Goal: Task Accomplishment & Management: Complete application form

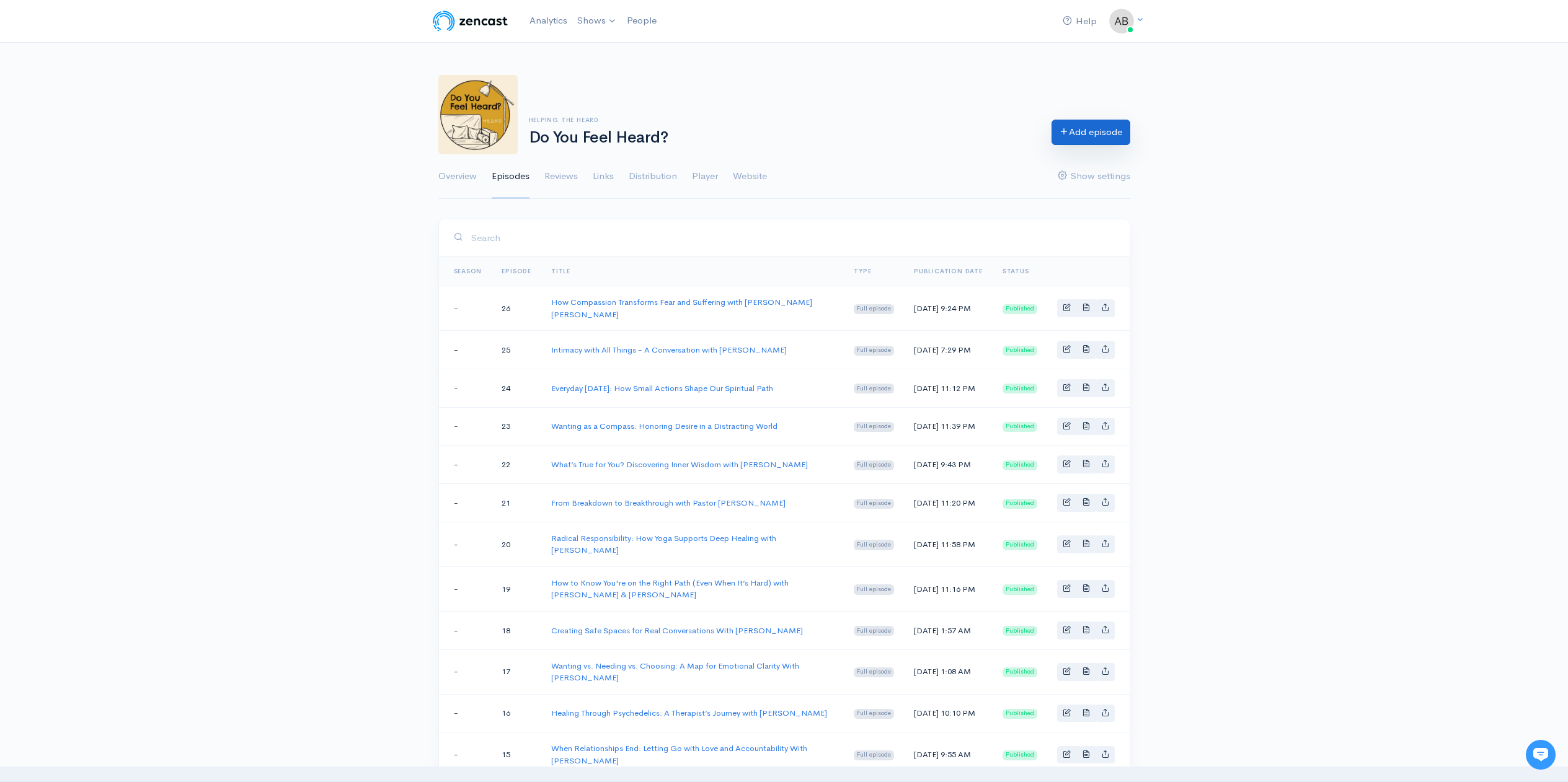
click at [1111, 129] on link "Add episode" at bounding box center [1090, 133] width 79 height 26
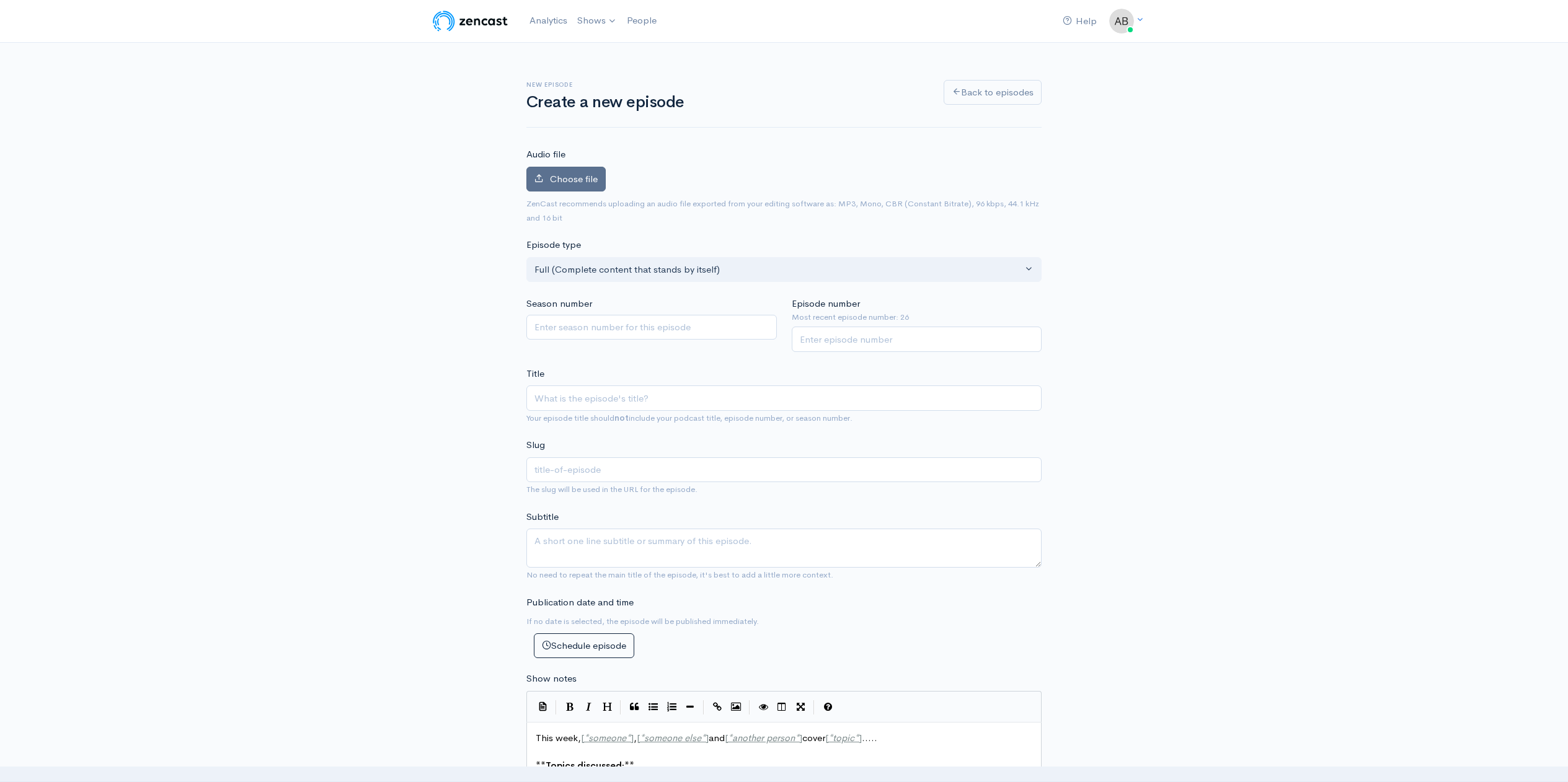
click at [586, 182] on span "Choose file" at bounding box center [574, 178] width 48 height 12
click at [0, 0] on input "Choose file" at bounding box center [0, 0] width 0 height 0
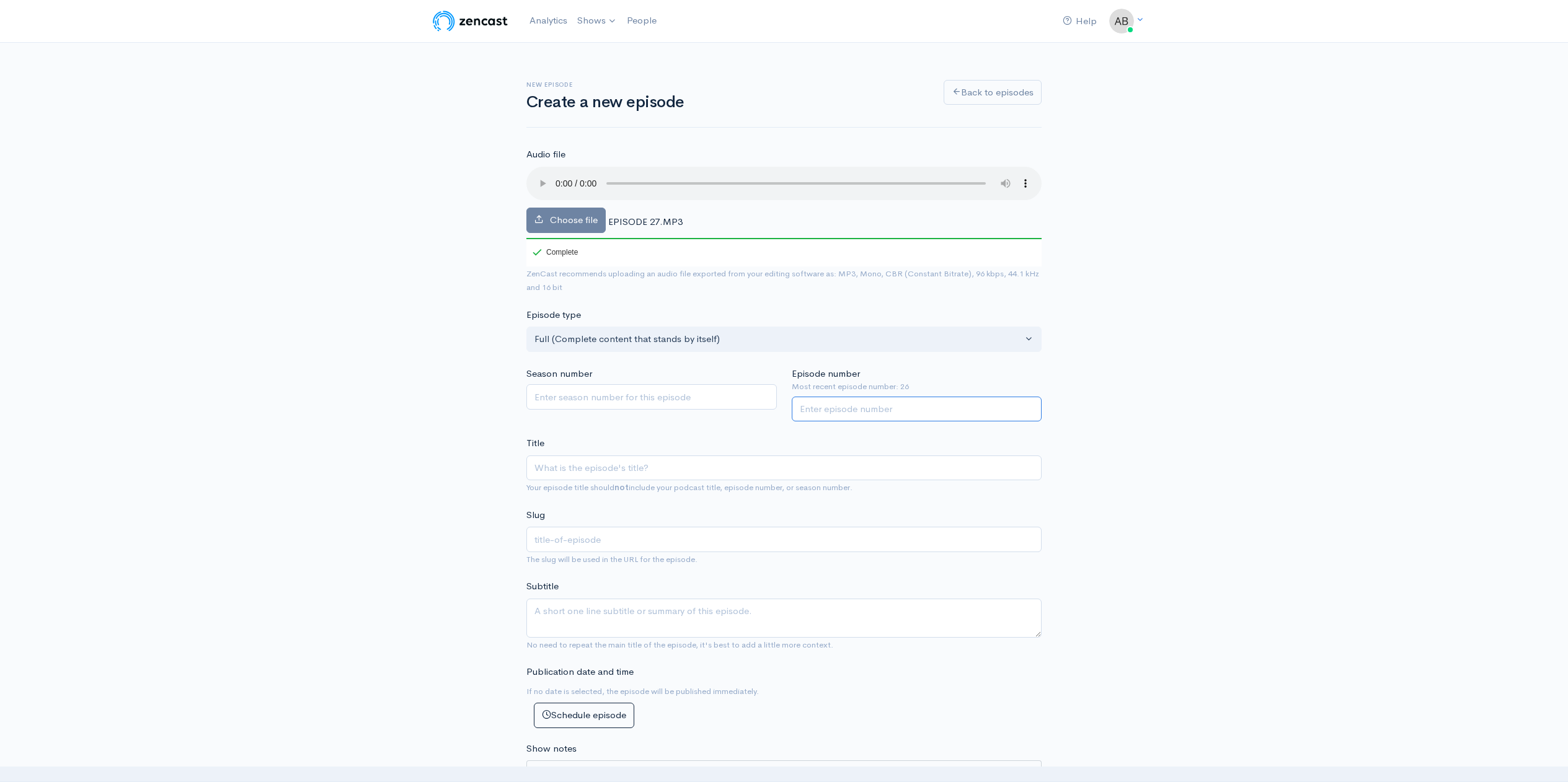
click at [867, 406] on input "Episode number" at bounding box center [916, 410] width 251 height 26
type input "27"
click at [711, 468] on input "Title" at bounding box center [784, 468] width 515 height 26
click at [665, 464] on input "Title" at bounding box center [784, 468] width 515 height 26
paste input "Balancing Consumption with Creation"
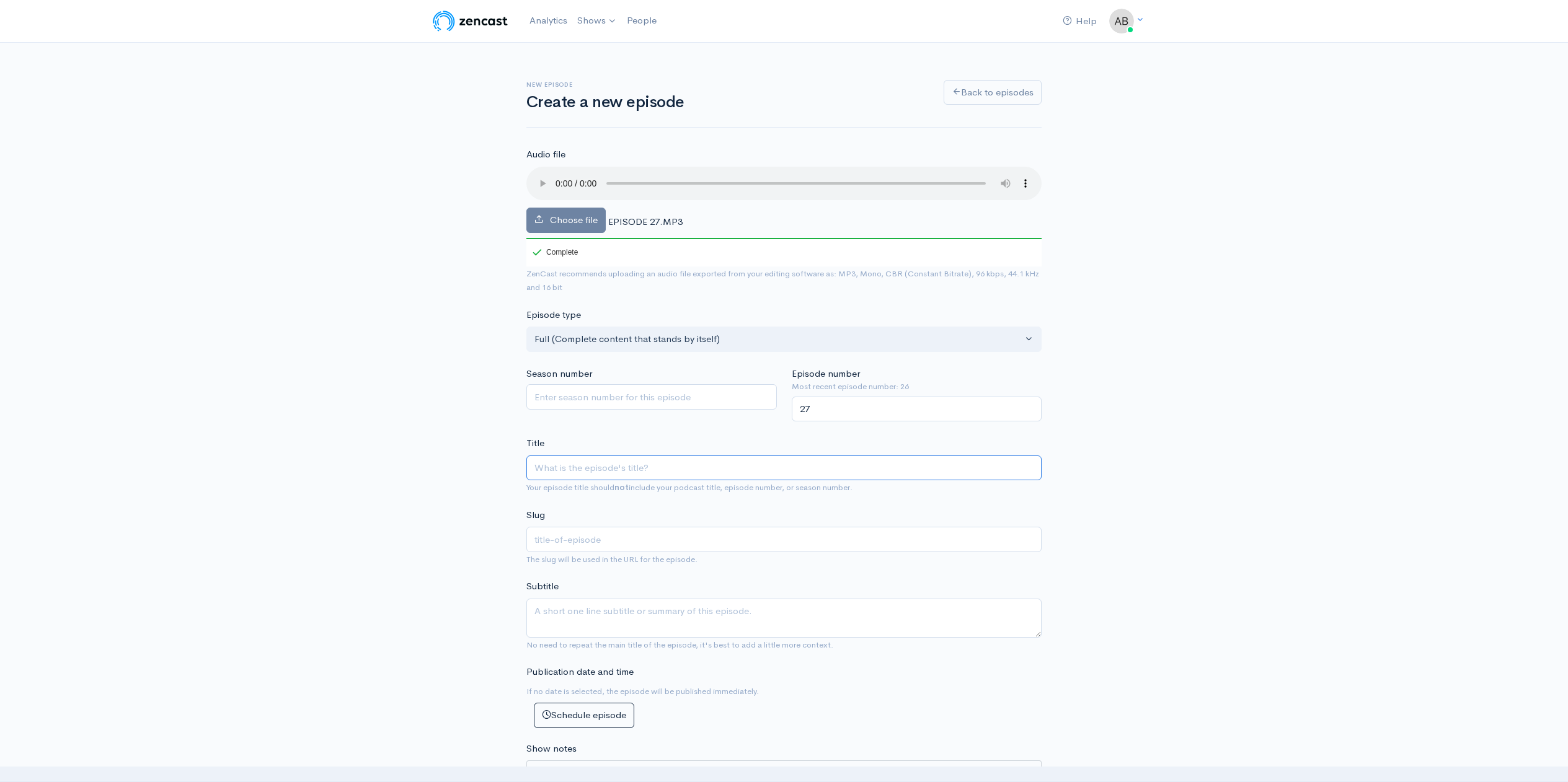
type input "Balancing Consumption with Creation"
type input "balancing-consumption-with-creation"
type input "Balancing Consumption with Creation"
click at [672, 614] on textarea "Subtitle" at bounding box center [784, 619] width 515 height 39
click at [781, 622] on textarea "Subtitle" at bounding box center [784, 619] width 515 height 39
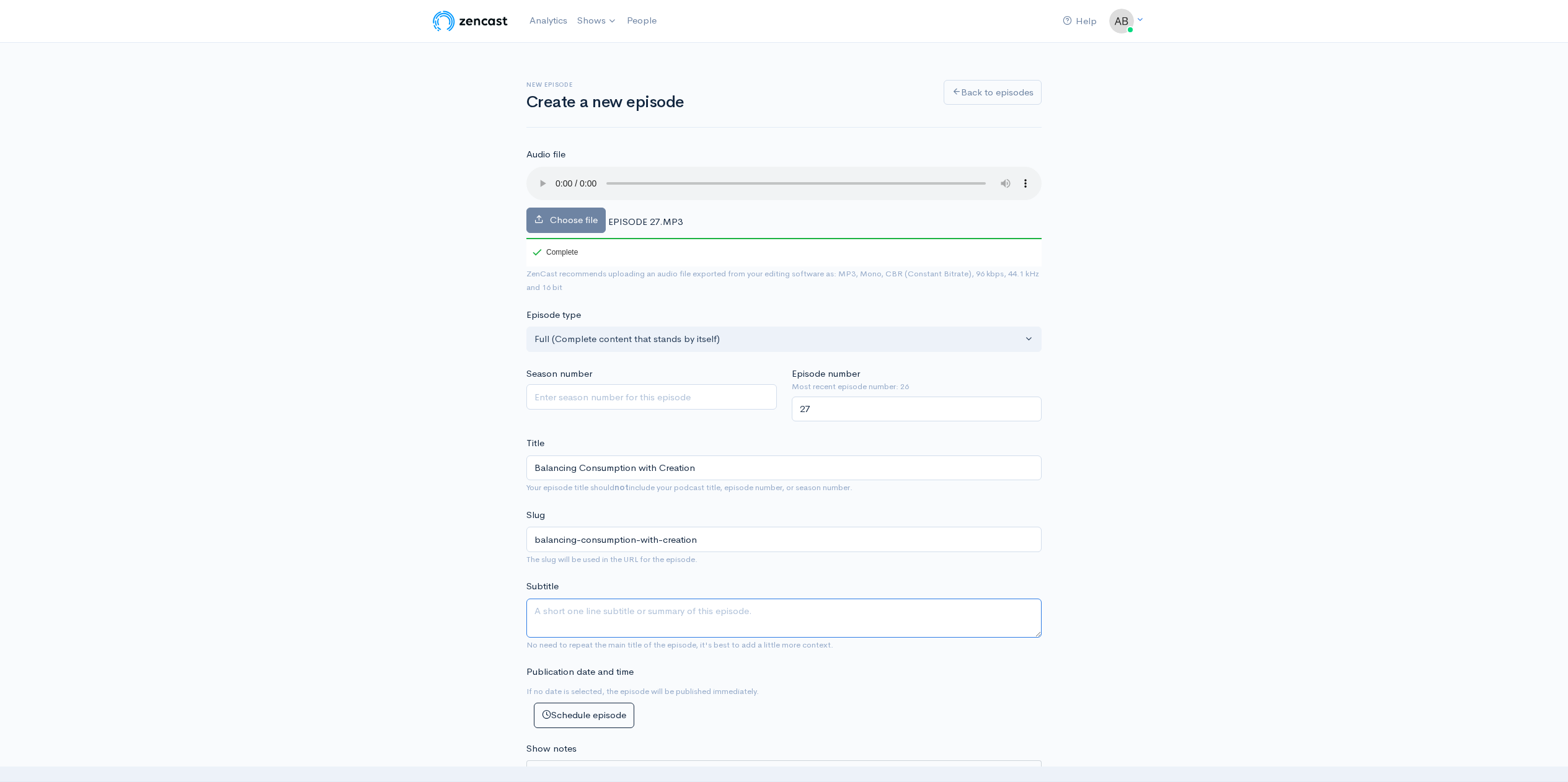
paste textarea "In this candid conversation, hosts [PERSON_NAME] and [PERSON_NAME] [PERSON_NAME…"
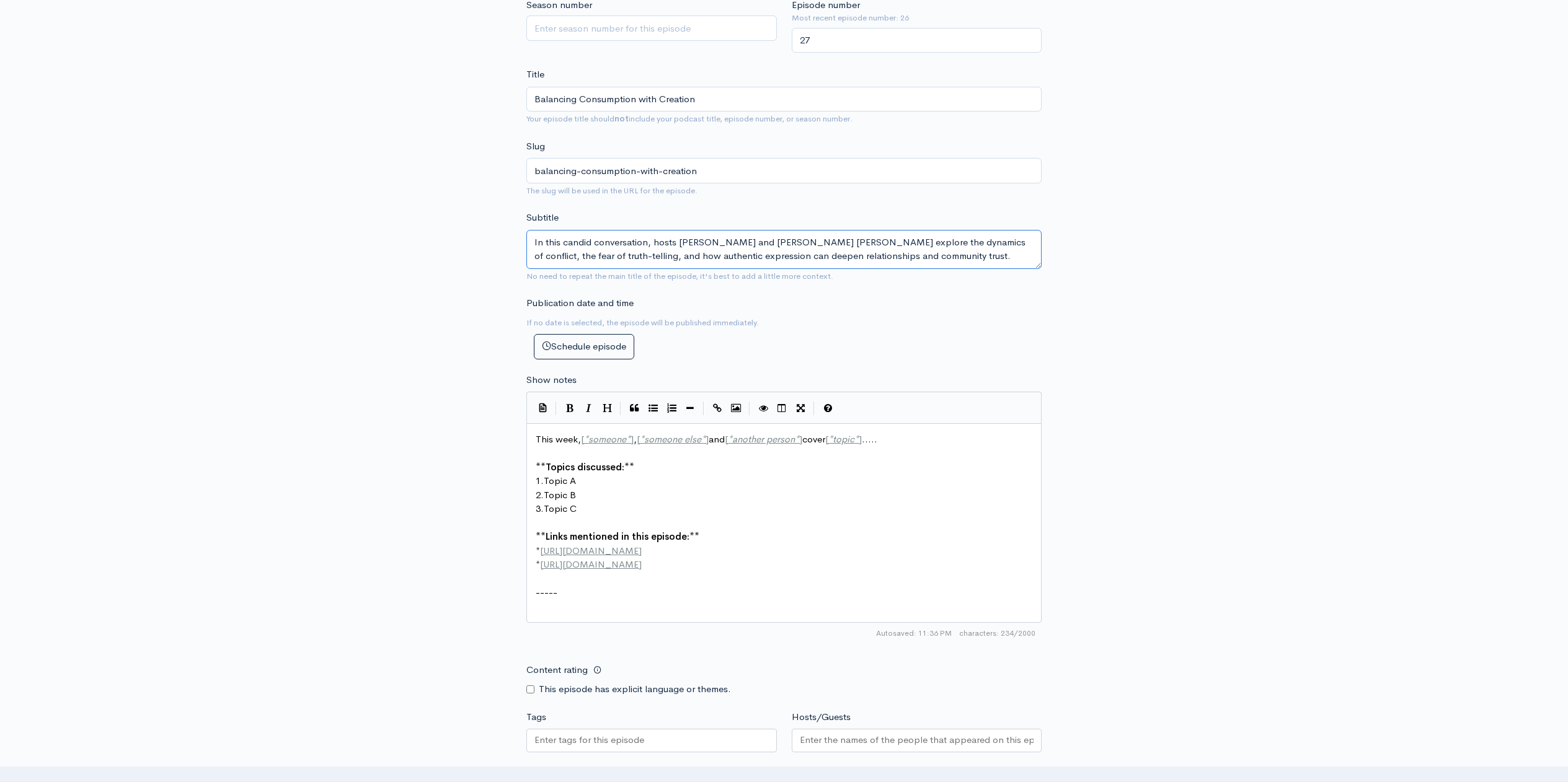
type textarea "In this candid conversation, hosts [PERSON_NAME] and [PERSON_NAME] [PERSON_NAME…"
click at [683, 507] on pre "3. Topic C" at bounding box center [788, 509] width 511 height 14
click at [730, 559] on pre "* [URL][DOMAIN_NAME]" at bounding box center [788, 564] width 511 height 14
type textarea "This week, [*someone*], [*someone else*] and [*another person*] cover [*topic*]…"
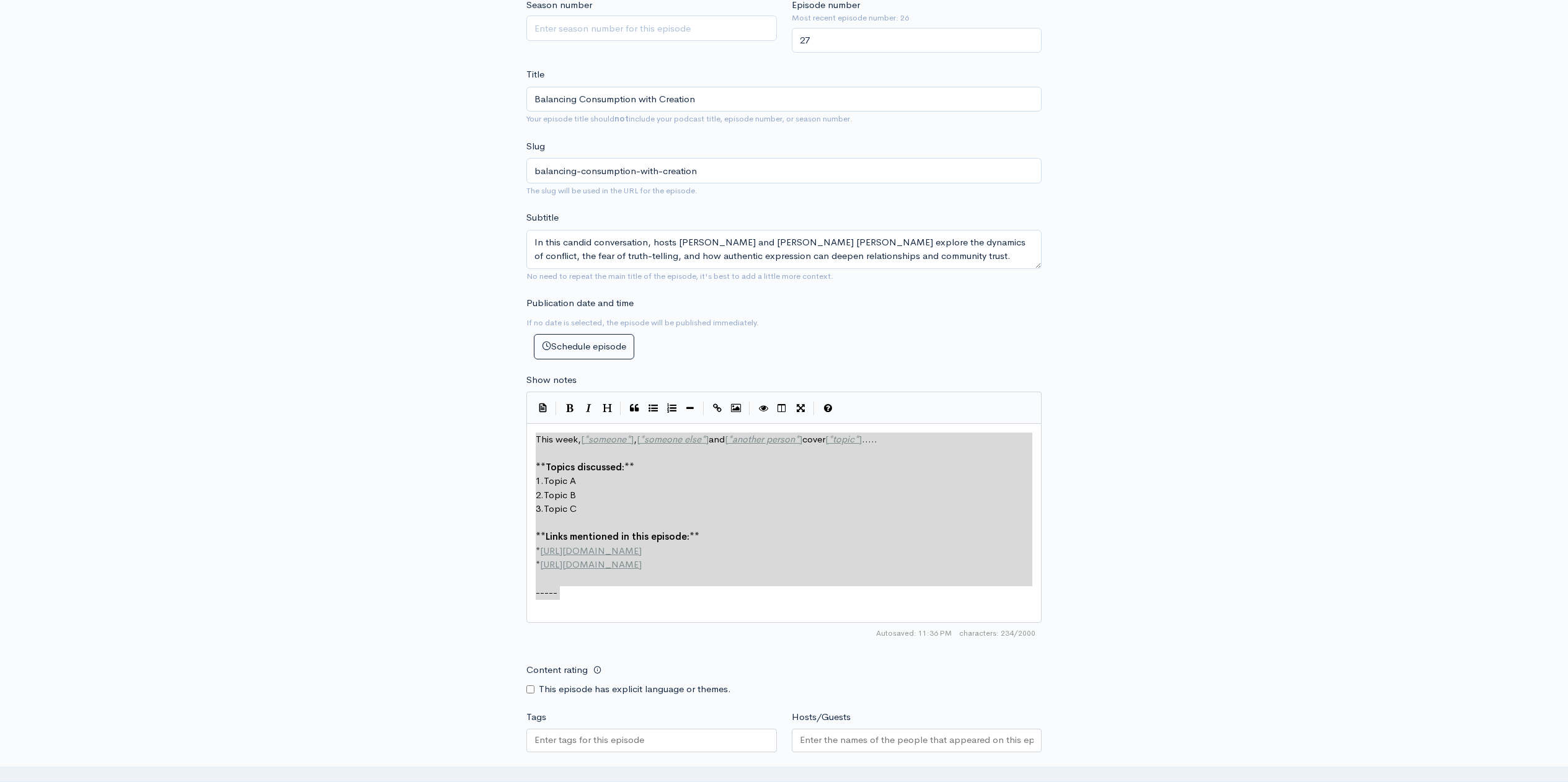
paste textarea
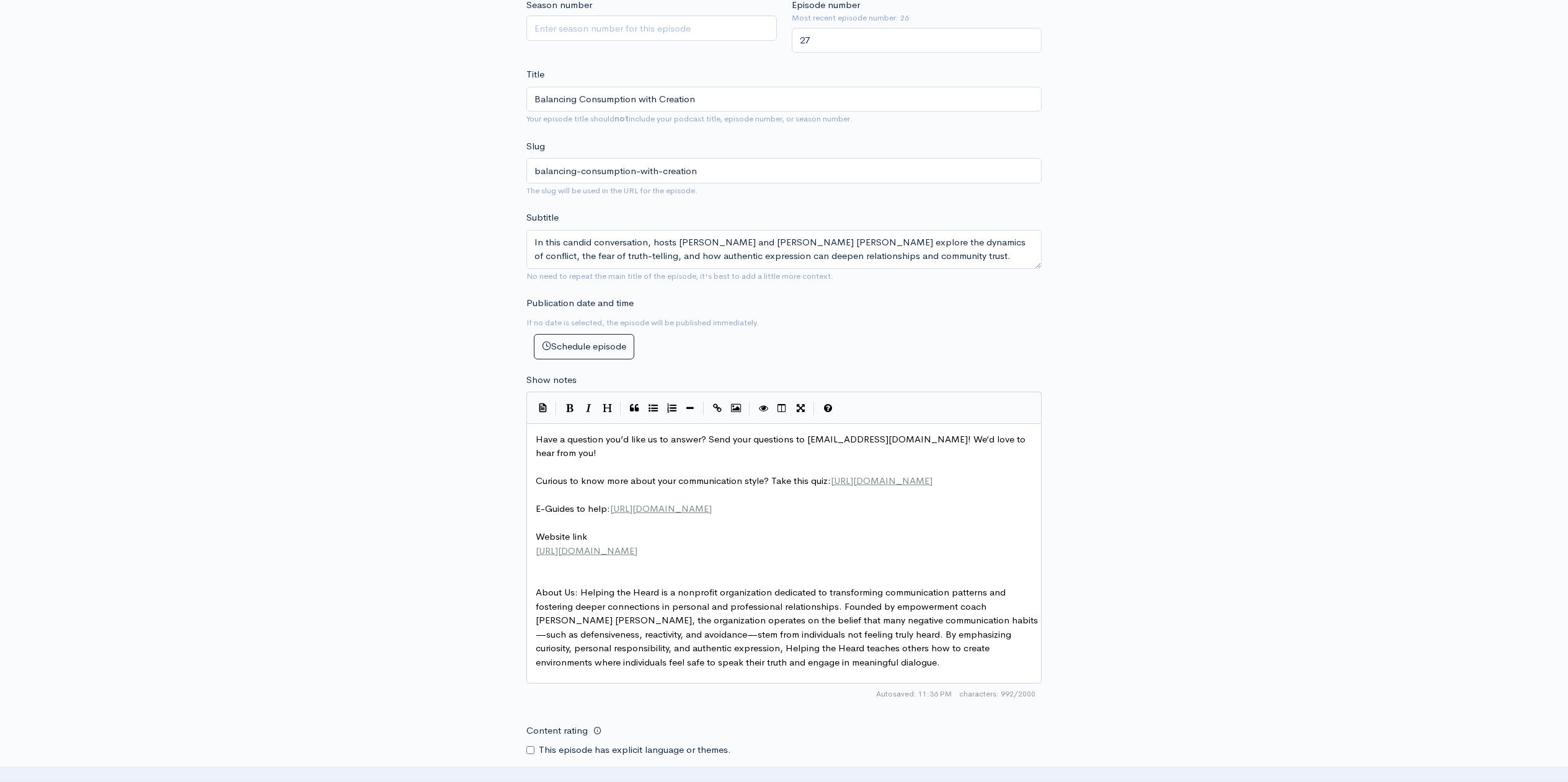
click at [680, 572] on pre "​" at bounding box center [788, 564] width 511 height 14
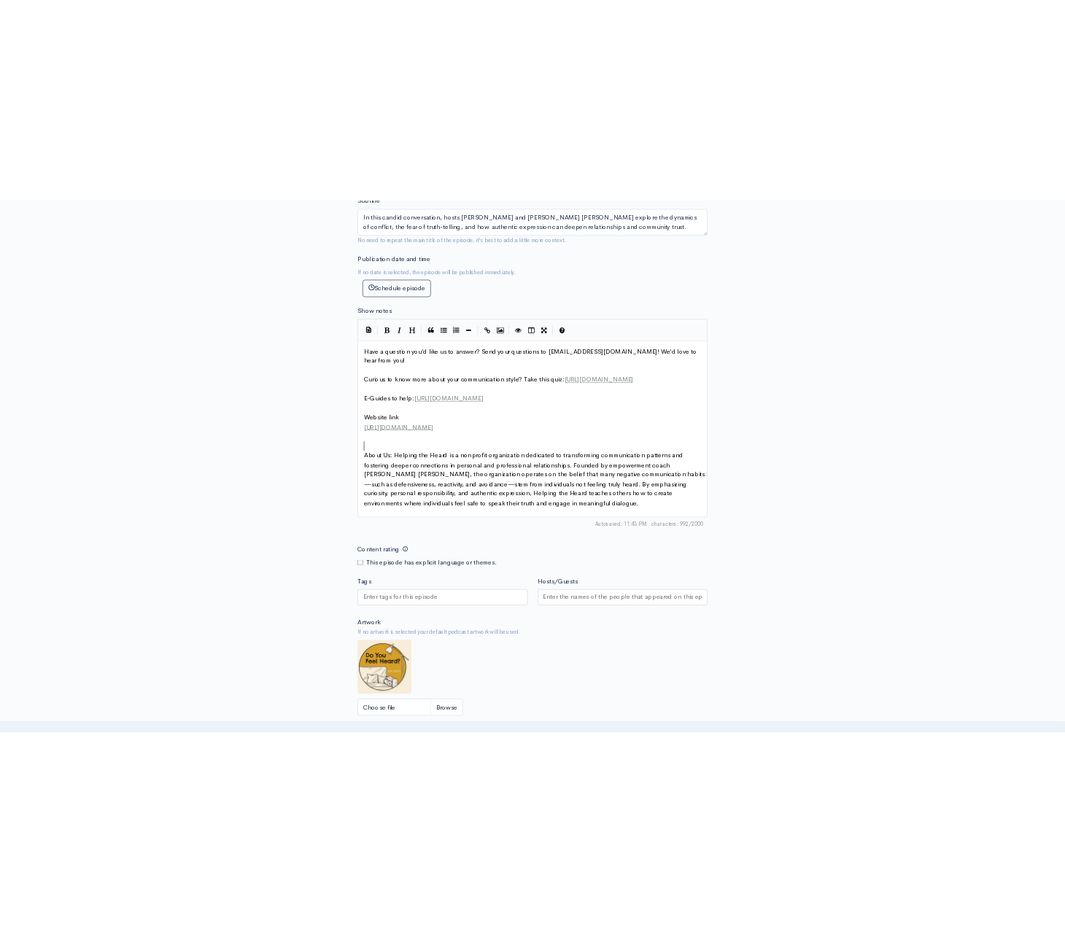
scroll to position [690, 0]
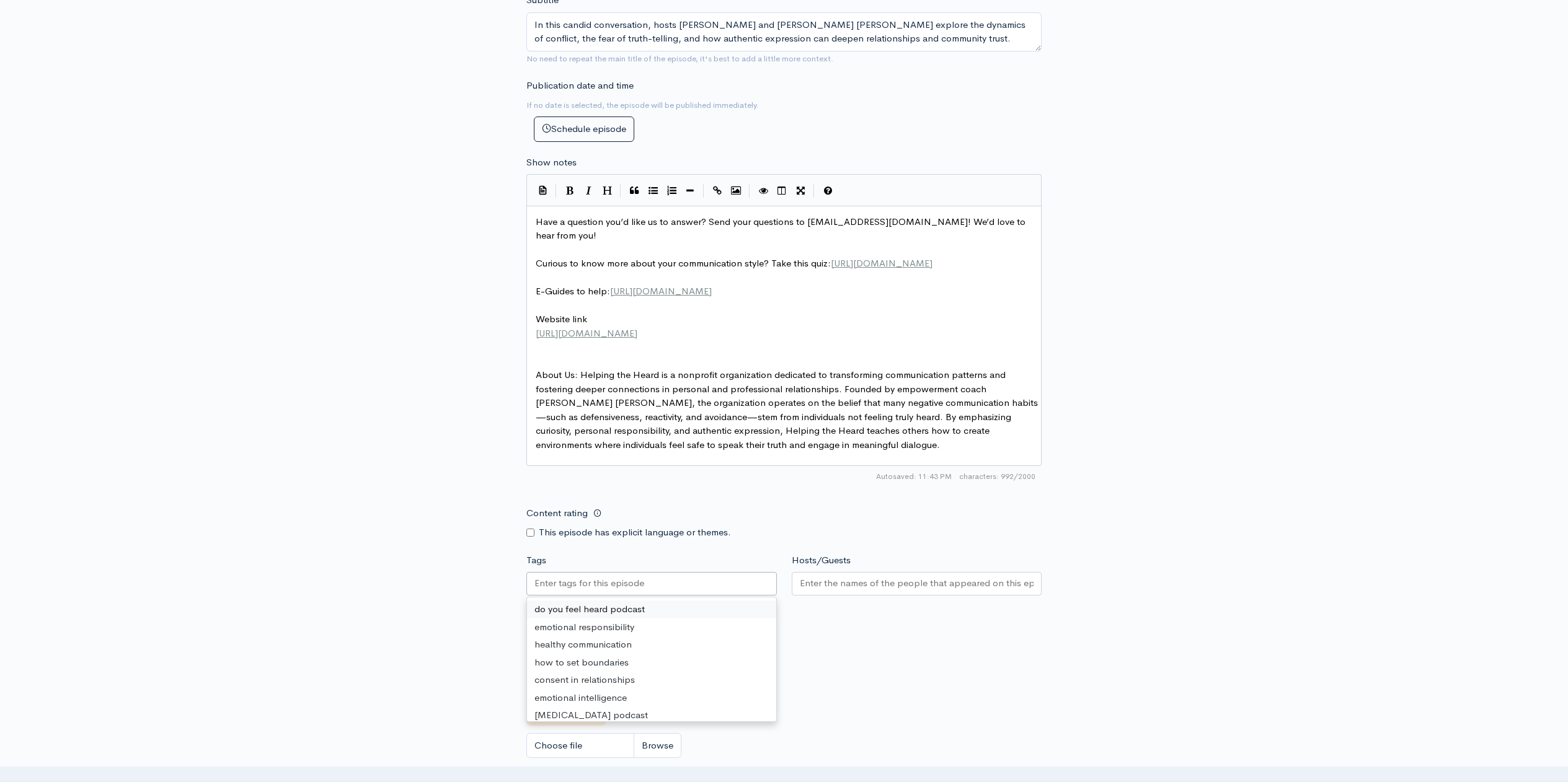
click at [668, 589] on div at bounding box center [651, 584] width 251 height 24
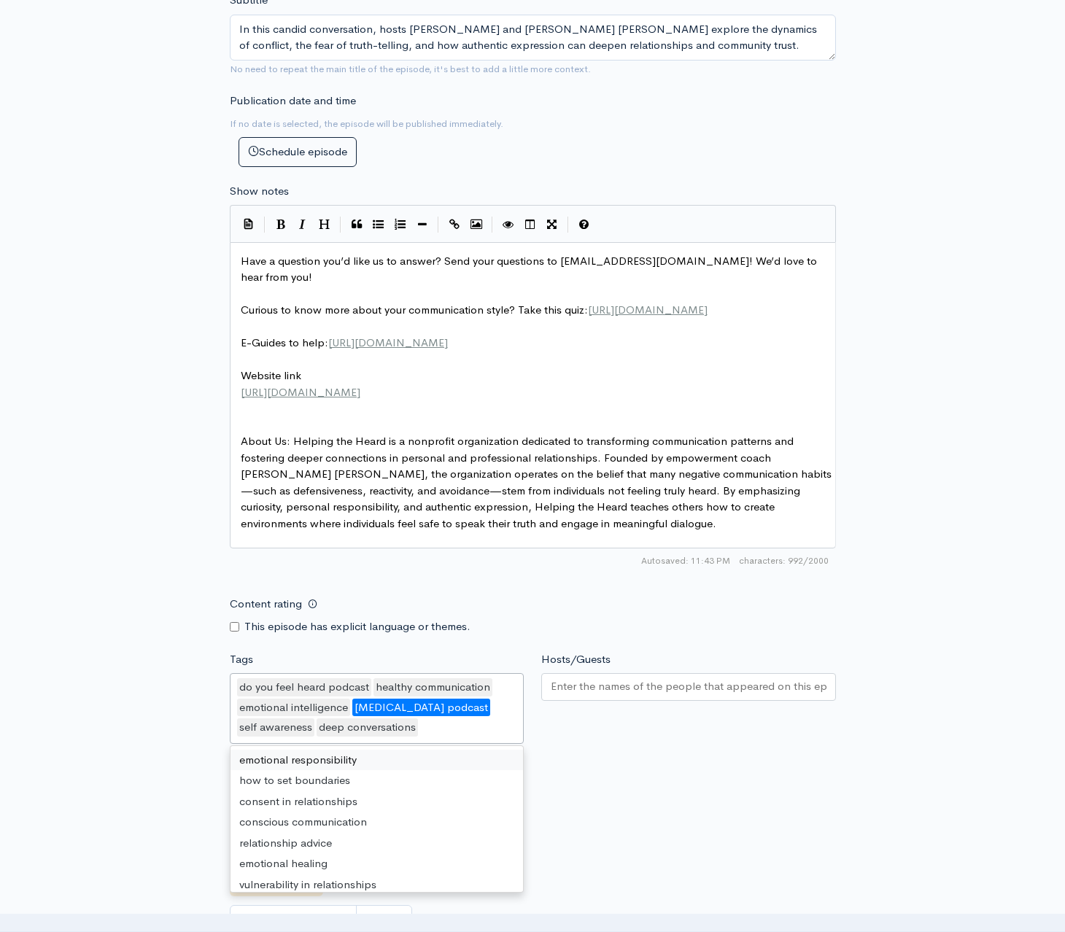
click at [439, 717] on div "[MEDICAL_DATA] podcast" at bounding box center [421, 708] width 138 height 18
click at [441, 739] on div "do you feel heard podcast healthy communication emotional intelligence [MEDICAL…" at bounding box center [377, 708] width 295 height 71
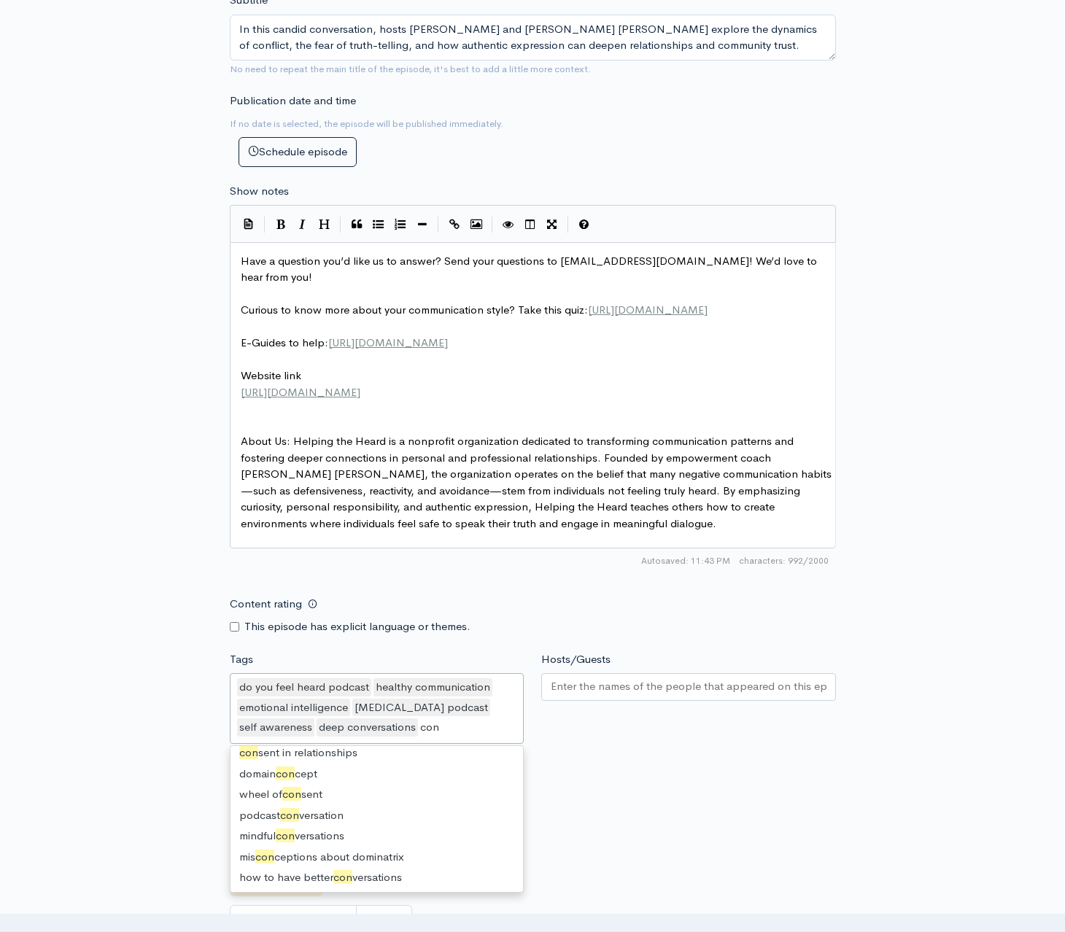
scroll to position [20, 0]
type input "confl"
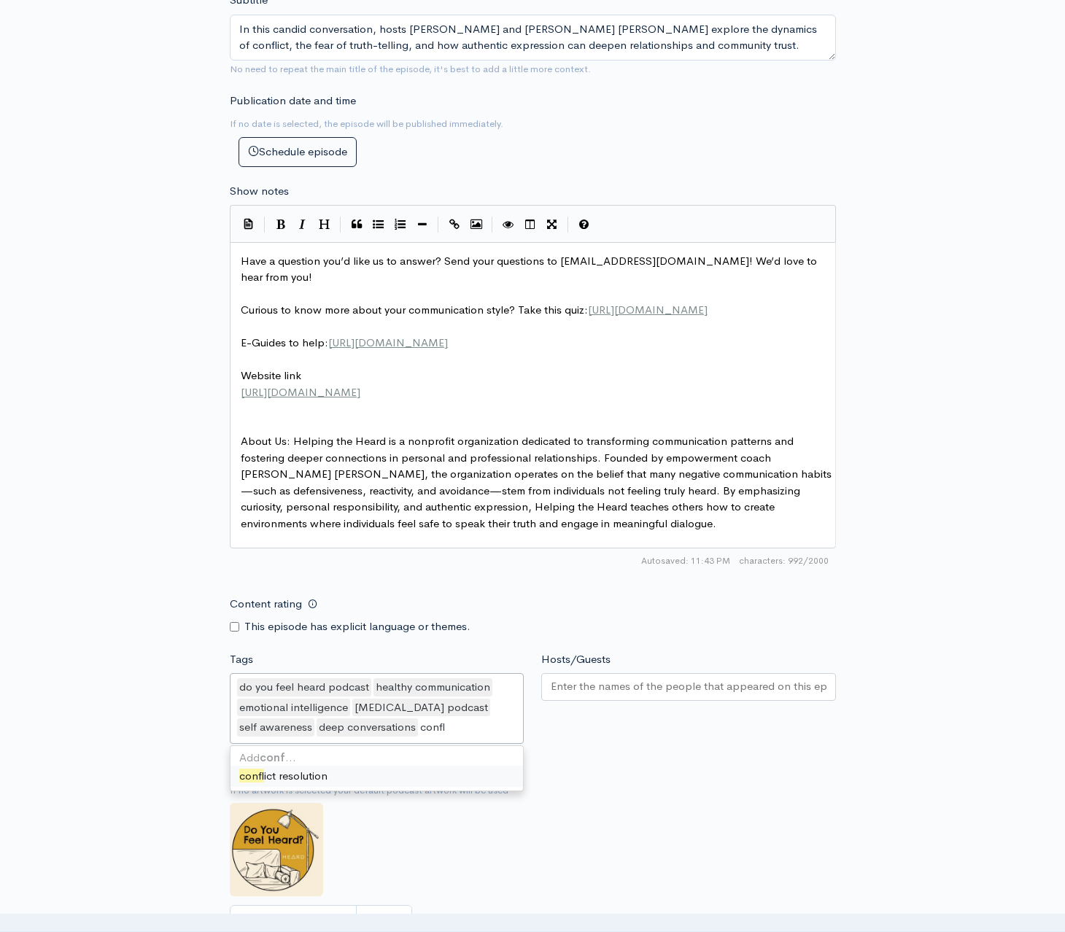
scroll to position [0, 0]
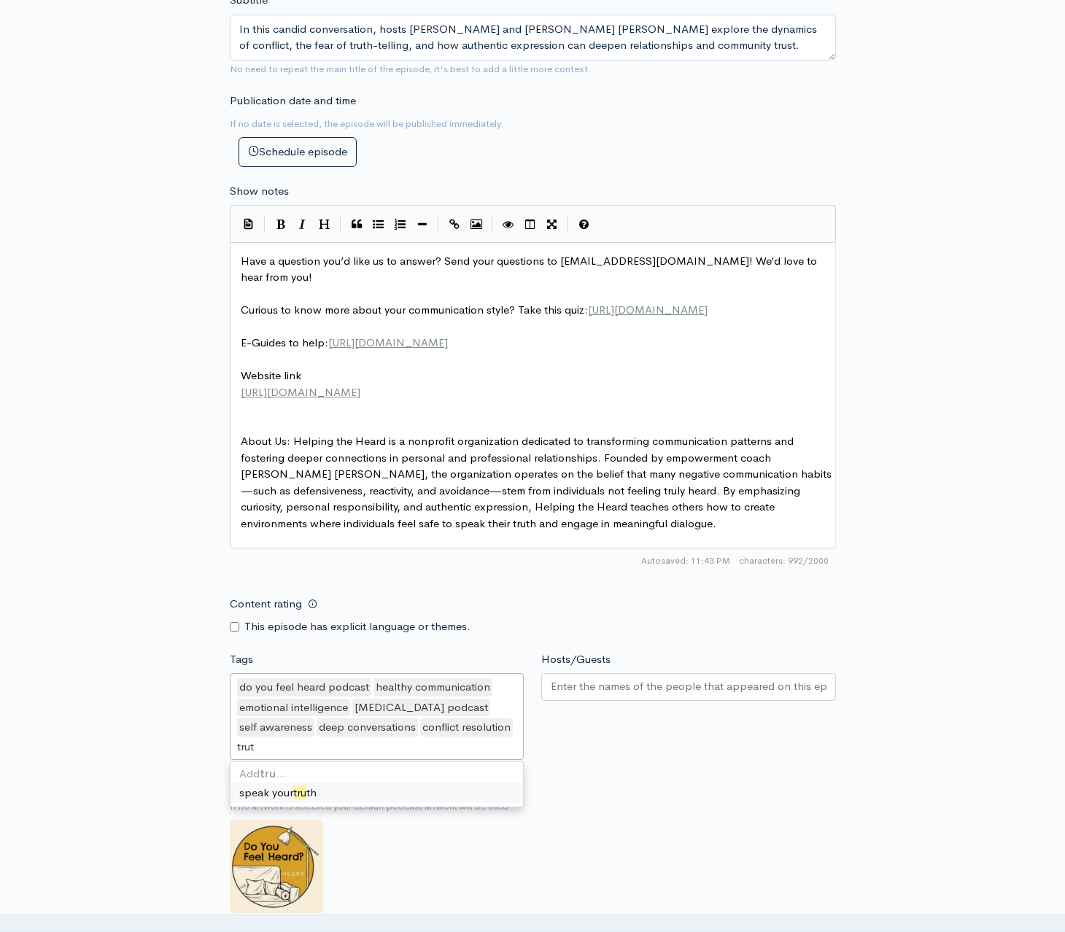
type input "truth"
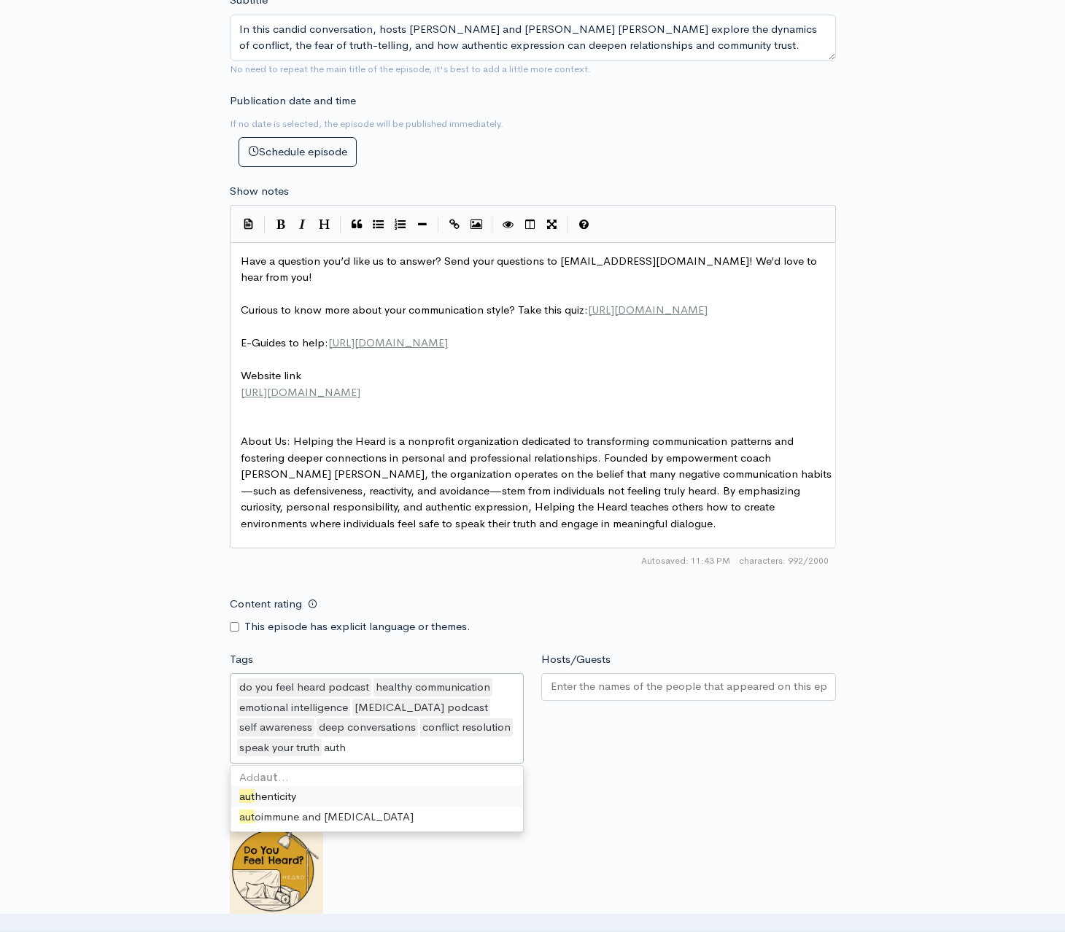
type input "authe"
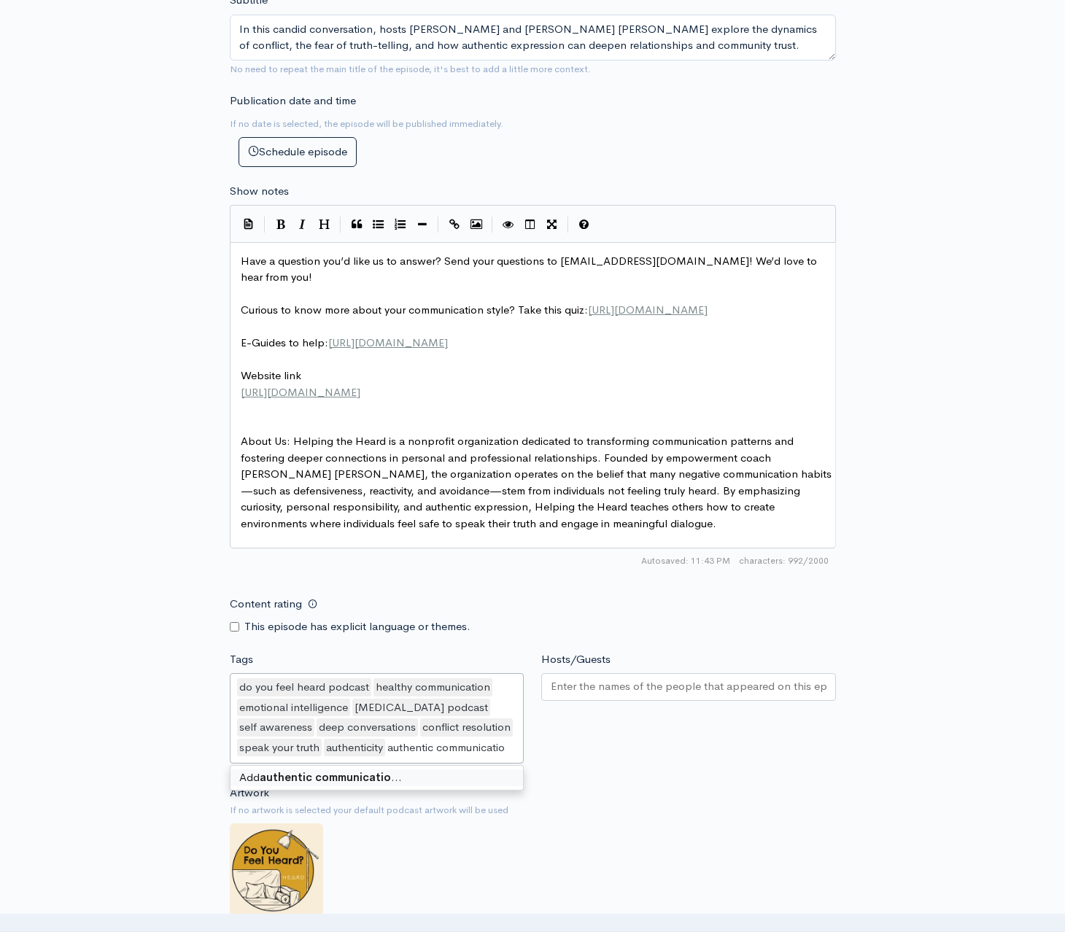
type input "authentic communication"
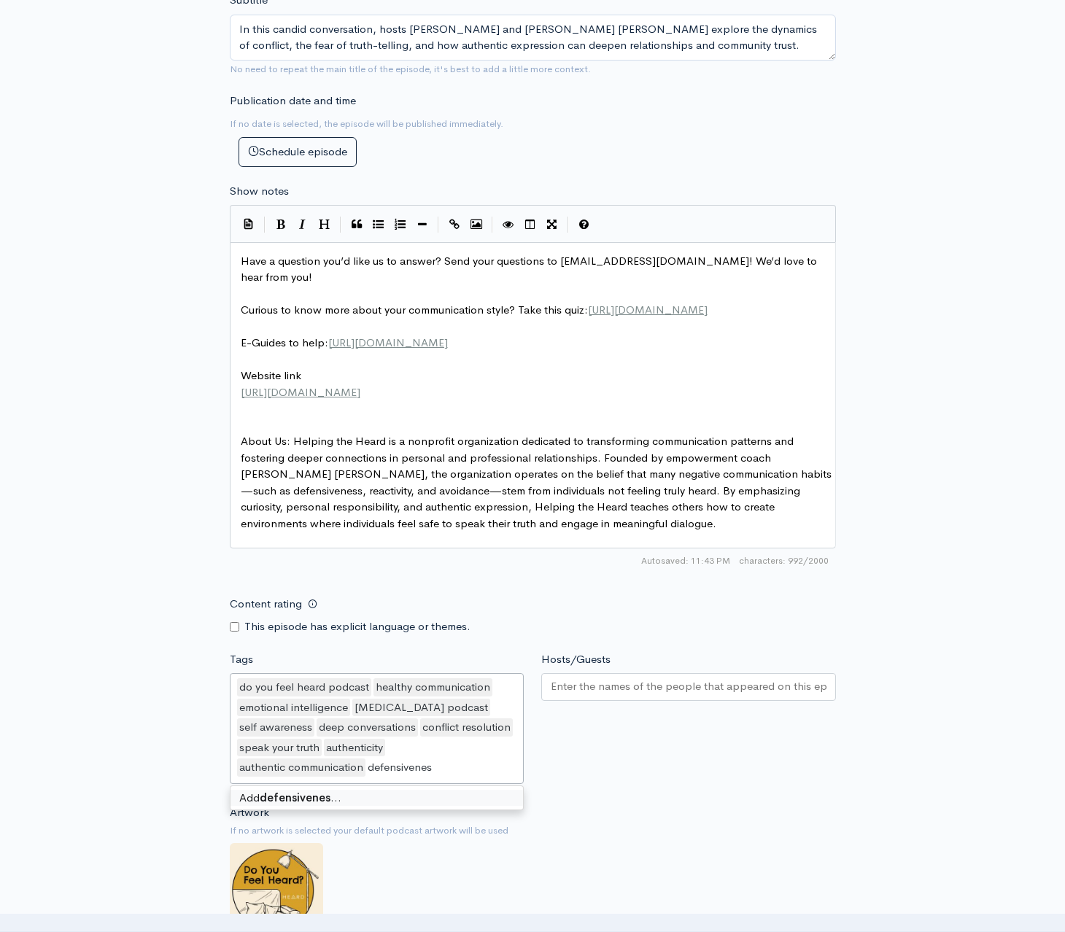
type input "defensiveness"
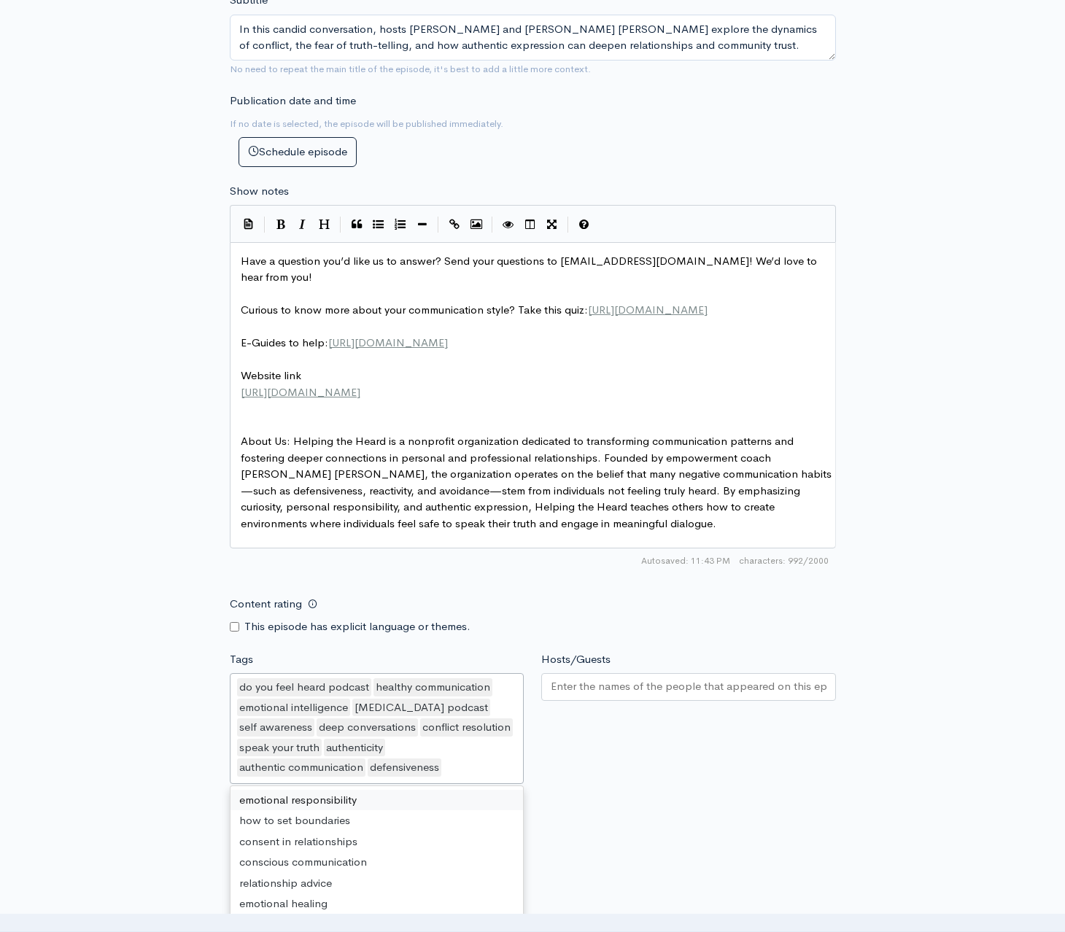
click at [476, 780] on div "do you feel heard podcast healthy communication emotional intelligence [MEDICAL…" at bounding box center [377, 728] width 295 height 111
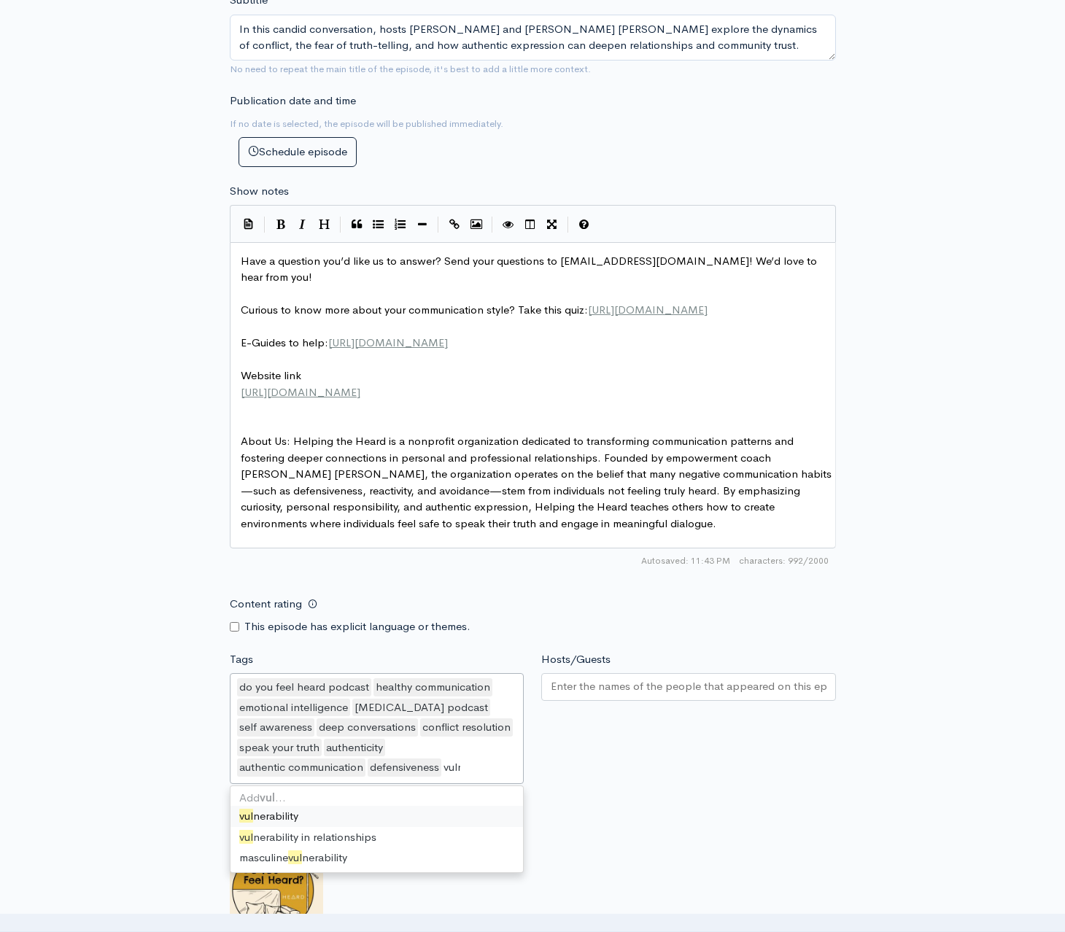
type input "vulne"
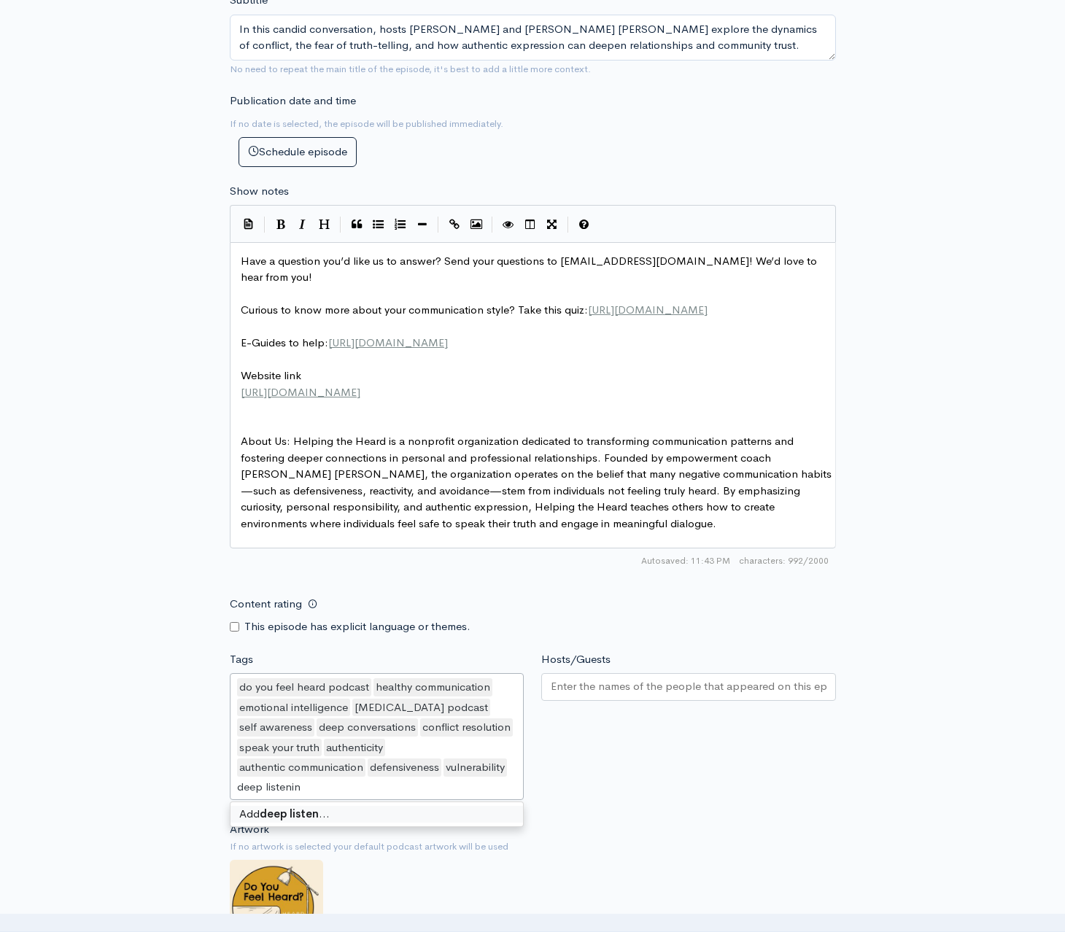
type input "deep listening"
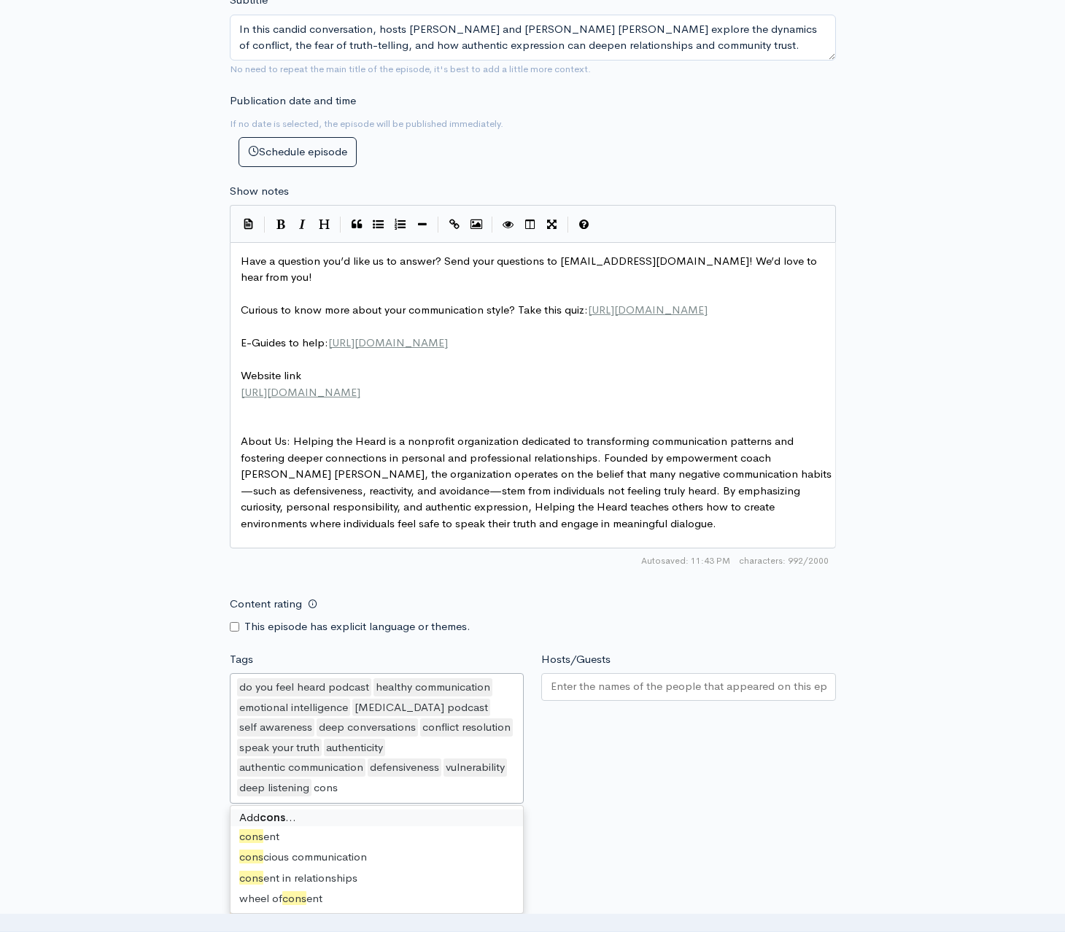
type input "consc"
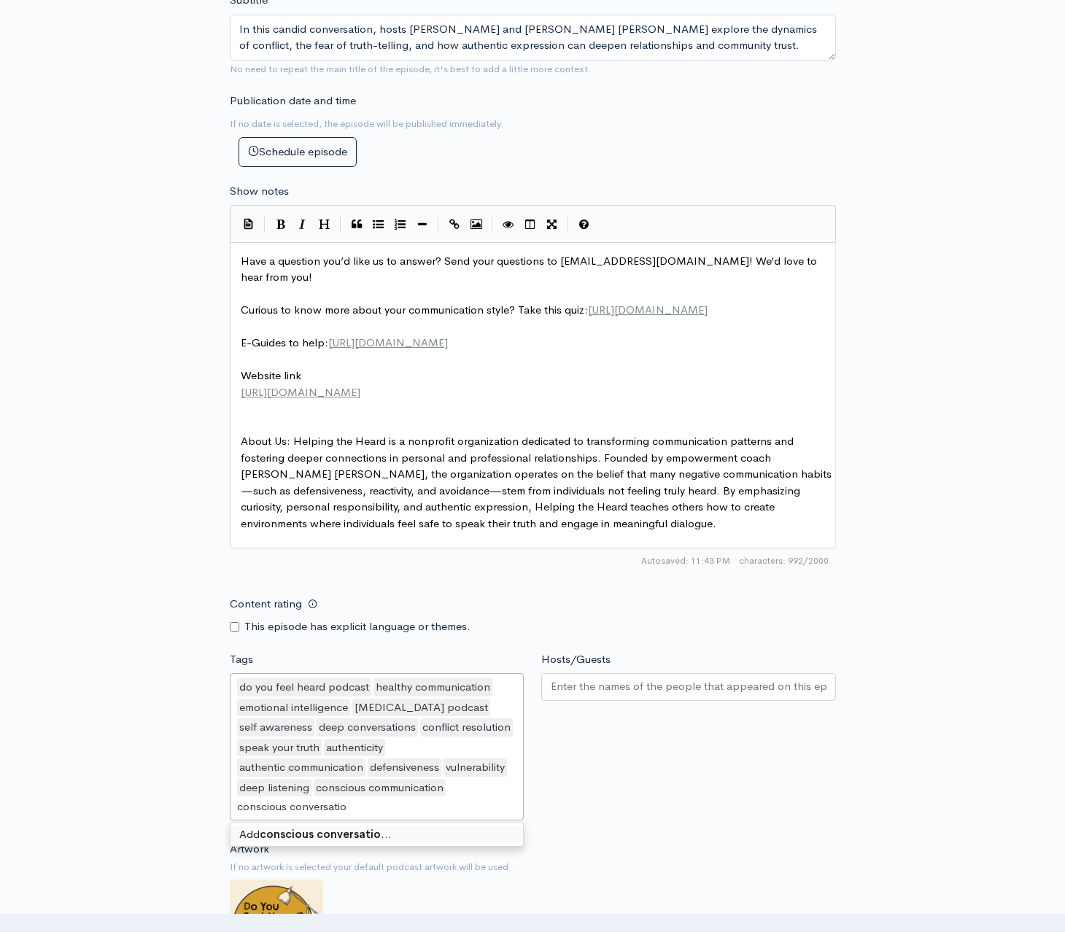
type input "conscious conversation"
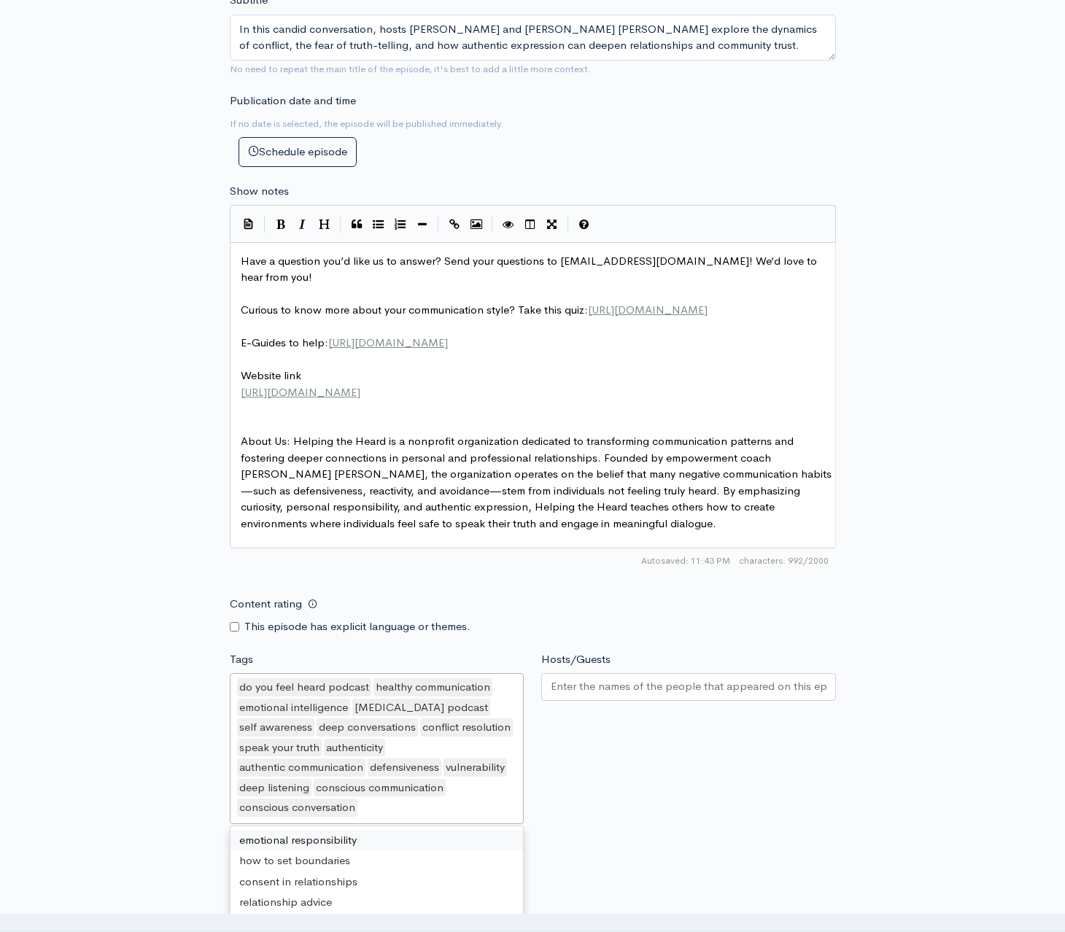
click at [604, 693] on input "Hosts/Guests" at bounding box center [689, 686] width 276 height 17
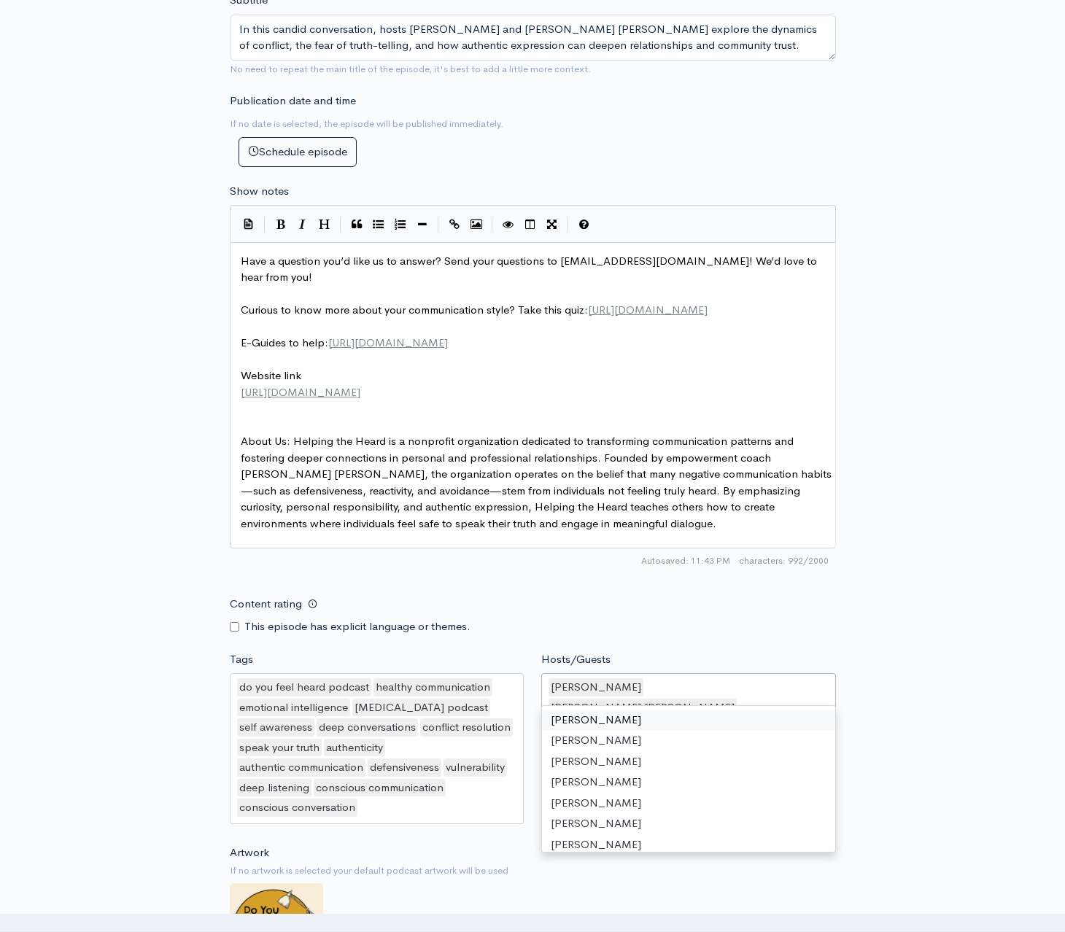
click at [846, 665] on div "New episode Create a new episode Back to episodes Audio file Choose file EPISOD…" at bounding box center [532, 259] width 831 height 1799
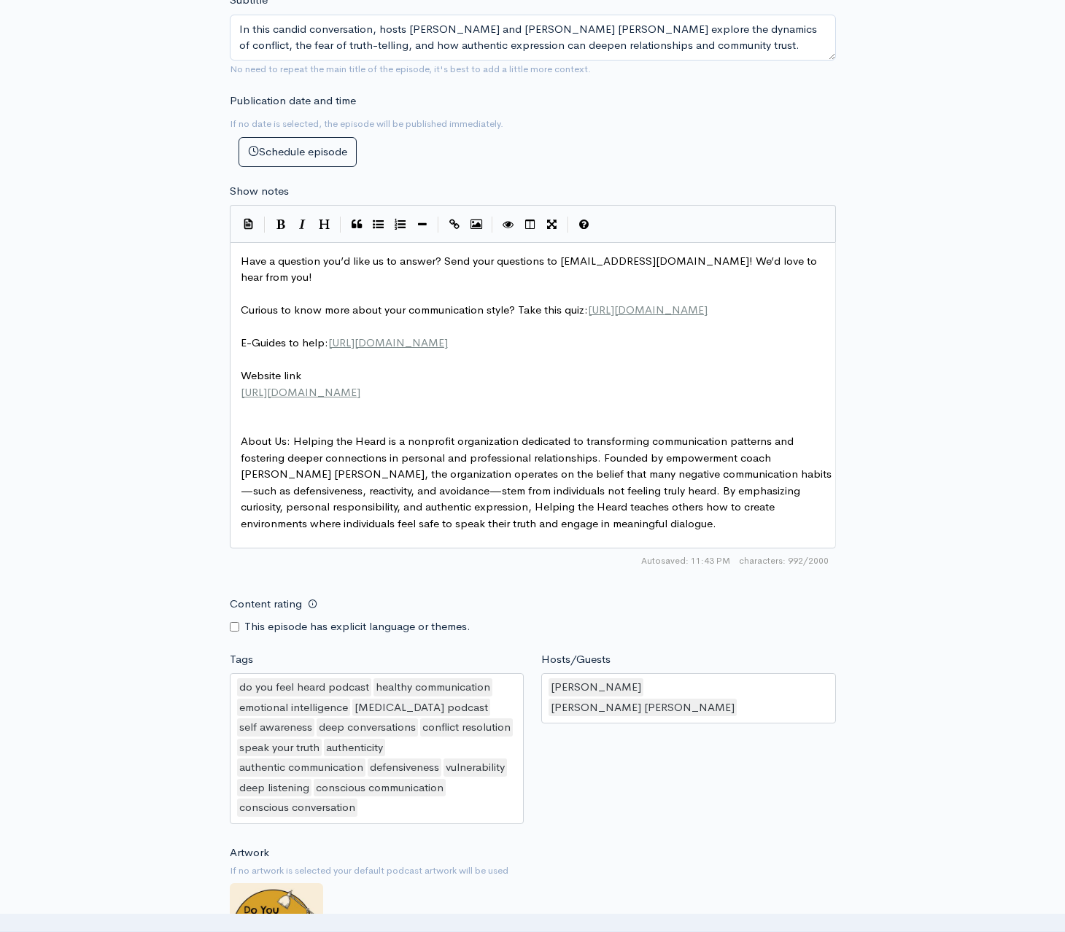
click at [236, 632] on input "Content rating" at bounding box center [234, 626] width 9 height 9
checkbox input "true"
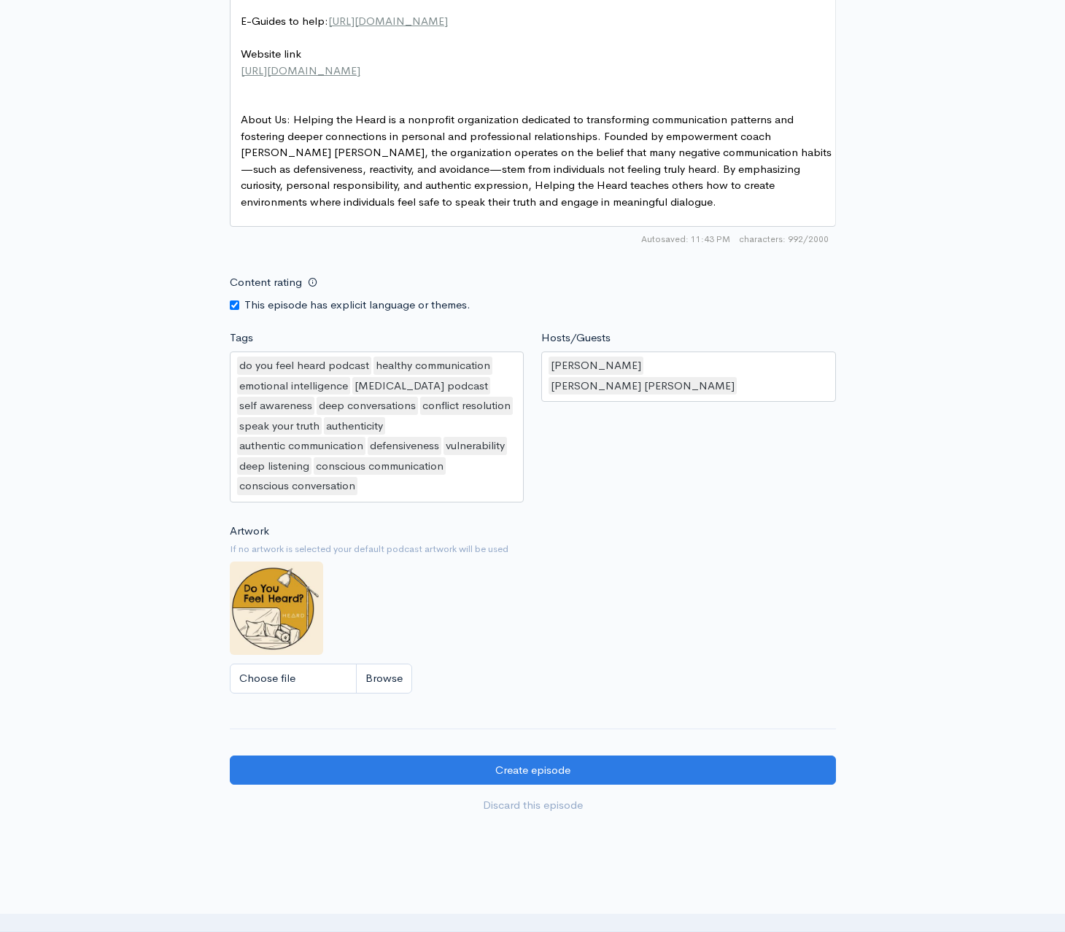
scroll to position [1118, 0]
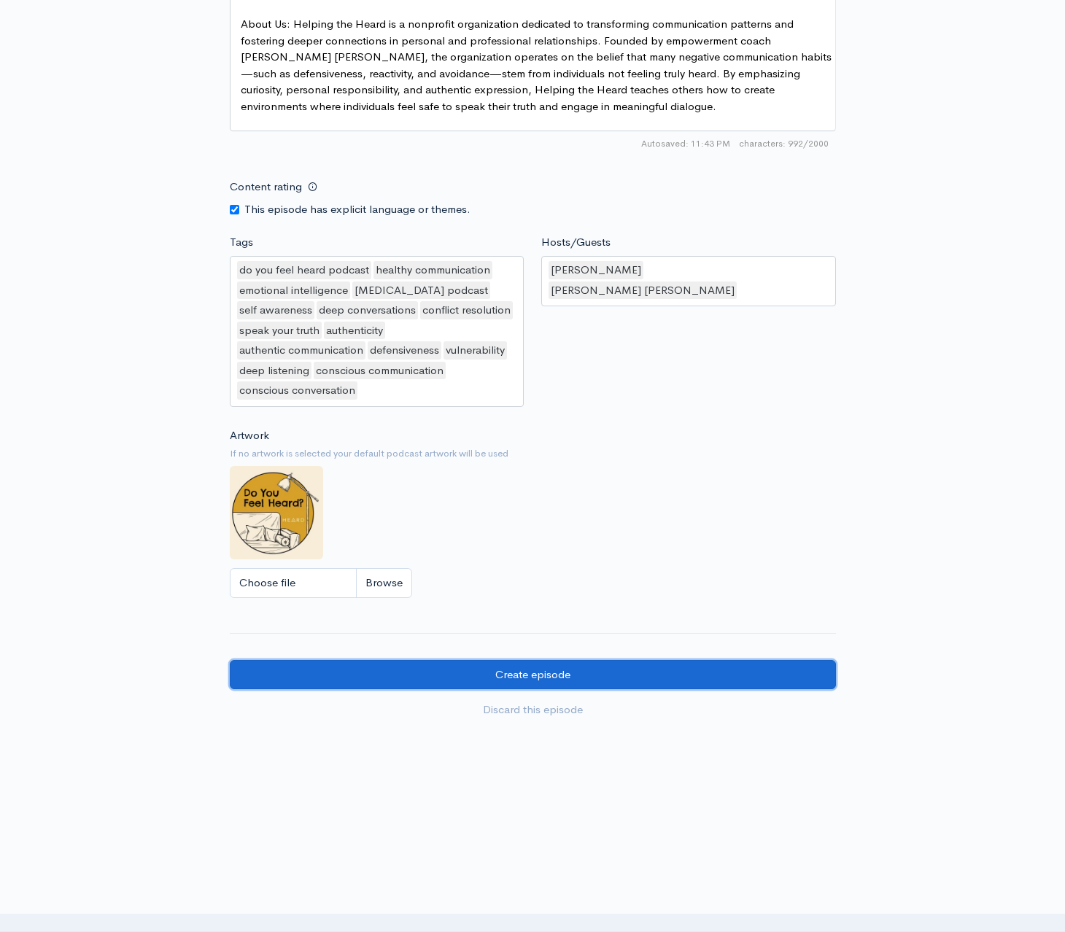
click at [491, 676] on input "Create episode" at bounding box center [533, 675] width 606 height 30
